Goal: Information Seeking & Learning: Find specific fact

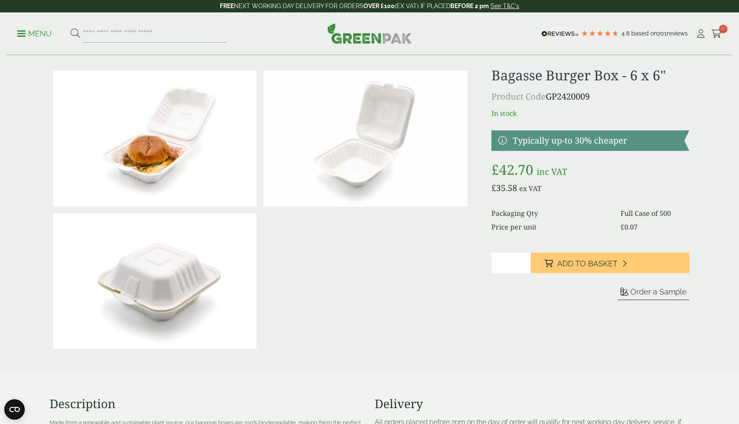
click at [510, 168] on bdi "£ 42.70" at bounding box center [512, 169] width 42 height 18
copy bdi "42.70"
click at [504, 191] on bdi "£ 35.58" at bounding box center [504, 188] width 26 height 12
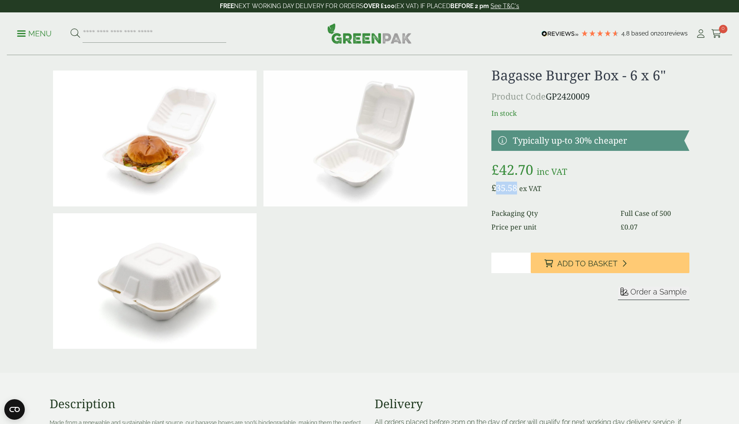
copy bdi "35.58"
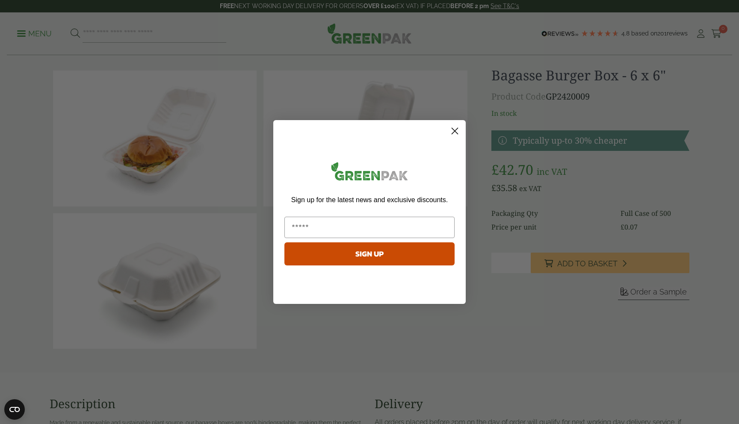
click at [456, 128] on circle "Close dialog" at bounding box center [455, 131] width 14 height 14
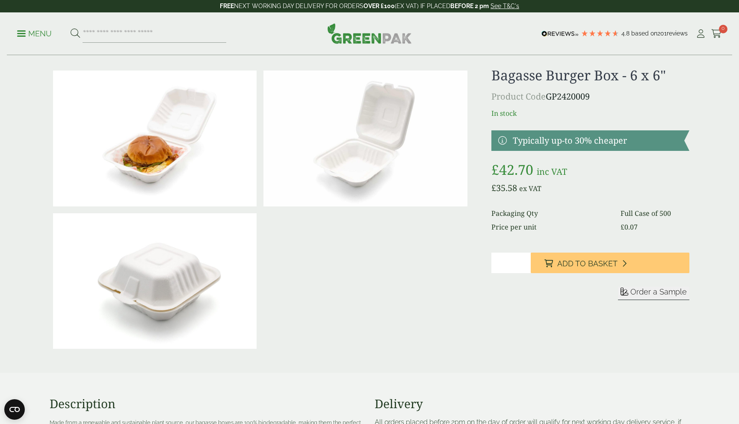
click at [507, 182] on p "£ 35.58 ex VAT" at bounding box center [590, 188] width 198 height 13
click at [507, 176] on bdi "£ 42.70" at bounding box center [512, 169] width 42 height 18
click at [505, 189] on bdi "£ 35.58" at bounding box center [504, 188] width 26 height 12
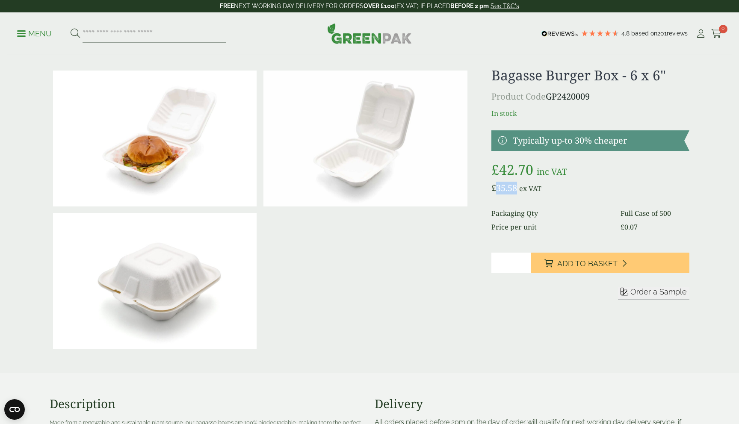
copy bdi "35.58"
click at [578, 228] on dt "Price per unit" at bounding box center [550, 227] width 119 height 10
click at [508, 189] on bdi "£ 35.58" at bounding box center [504, 188] width 26 height 12
click at [512, 176] on bdi "£ 42.70" at bounding box center [512, 169] width 42 height 18
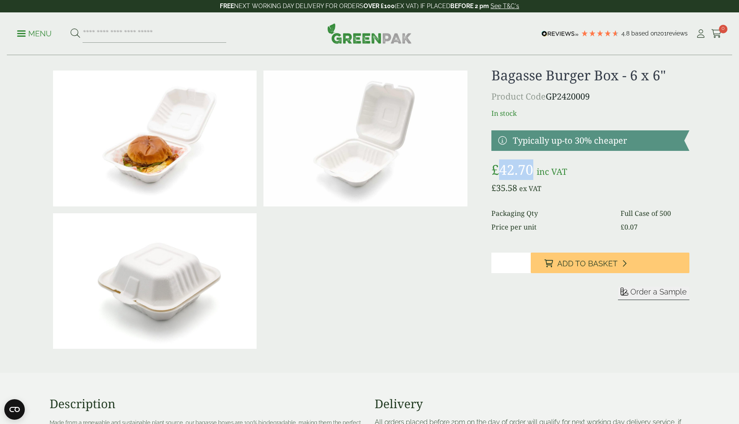
click at [512, 176] on bdi "£ 42.70" at bounding box center [512, 169] width 42 height 18
copy bdi "42.70"
click at [507, 186] on bdi "£ 35.58" at bounding box center [504, 188] width 26 height 12
copy bdi "35.58"
